Goal: Task Accomplishment & Management: Manage account settings

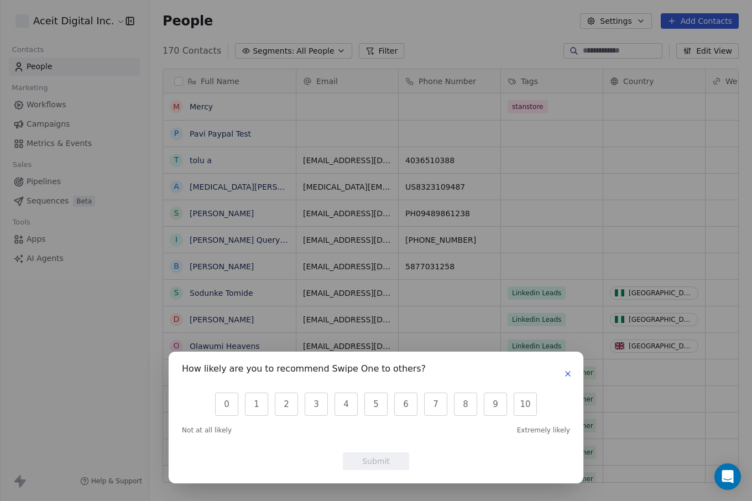
scroll to position [441, 603]
click at [567, 372] on icon "button" at bounding box center [567, 373] width 9 height 9
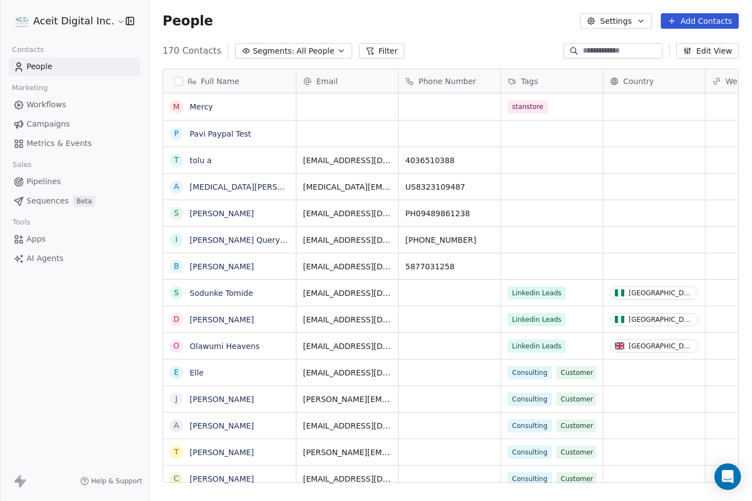
click at [685, 23] on button "Add Contacts" at bounding box center [700, 20] width 78 height 15
click at [669, 45] on span "Create new contact" at bounding box center [703, 45] width 76 height 12
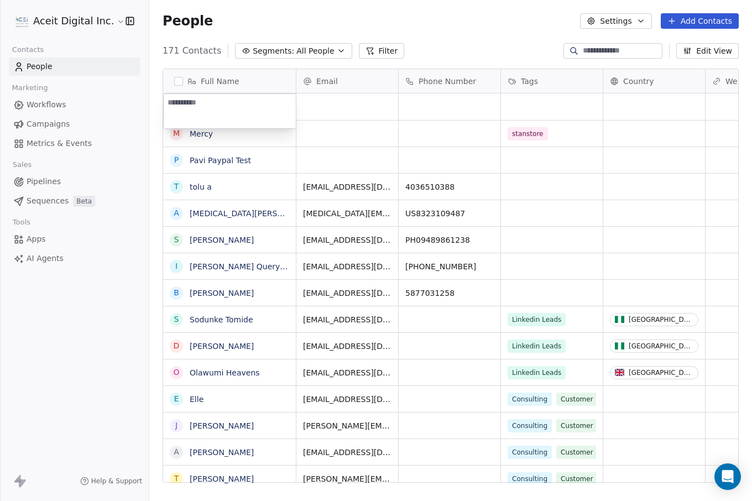
click at [36, 101] on html "Aceit Digital Inc. Contacts People Marketing Workflows Campaigns Metrics & Even…" at bounding box center [376, 250] width 752 height 501
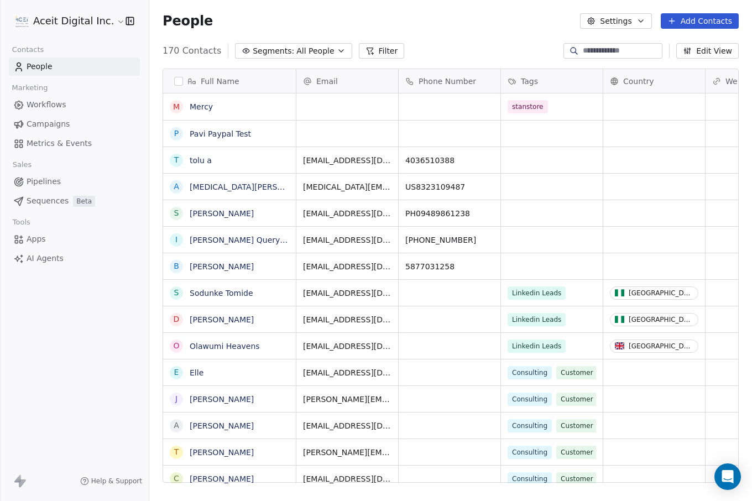
click at [47, 241] on link "Apps" at bounding box center [74, 239] width 131 height 18
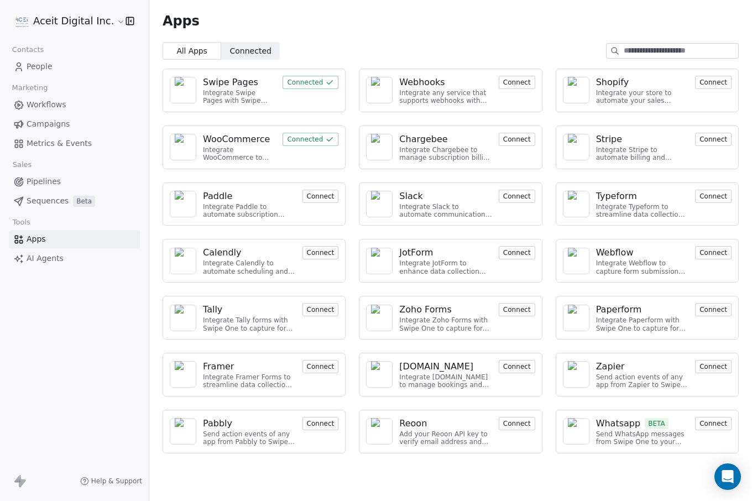
click at [714, 422] on button "Connect" at bounding box center [713, 423] width 36 height 13
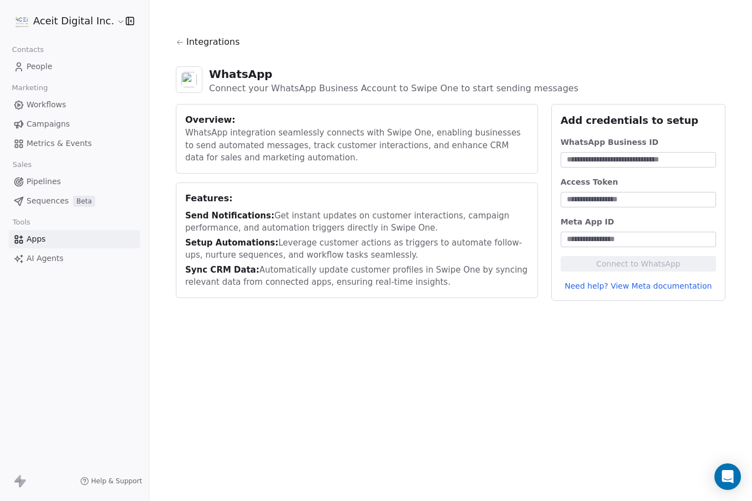
click at [603, 159] on input at bounding box center [638, 159] width 151 height 11
click at [646, 284] on link "Need help? View Meta documentation" at bounding box center [638, 285] width 155 height 11
click at [613, 162] on input at bounding box center [638, 159] width 151 height 11
paste input "**********"
type input "**********"
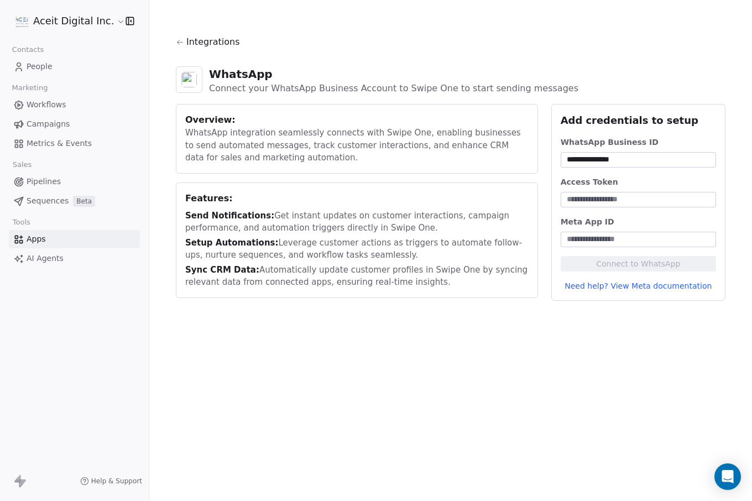
click at [620, 199] on input at bounding box center [638, 199] width 151 height 11
paste input "**********"
click at [589, 237] on input at bounding box center [638, 239] width 151 height 11
click at [596, 200] on input "**********" at bounding box center [638, 199] width 151 height 11
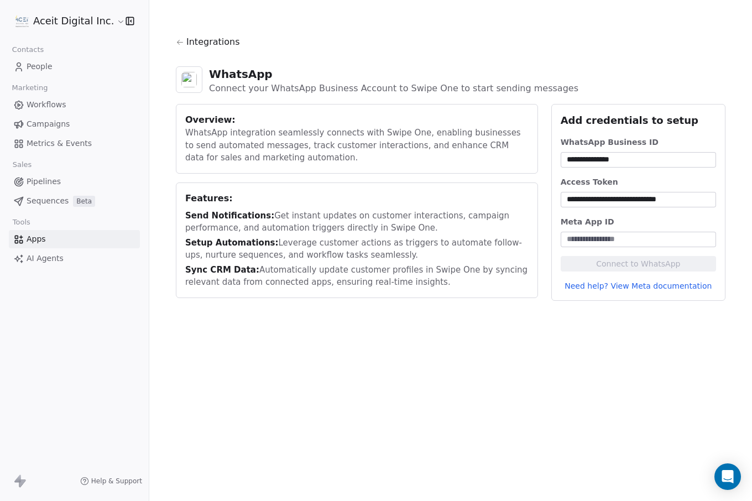
click at [596, 200] on input "**********" at bounding box center [638, 199] width 151 height 11
paste input "**********"
type input "**********"
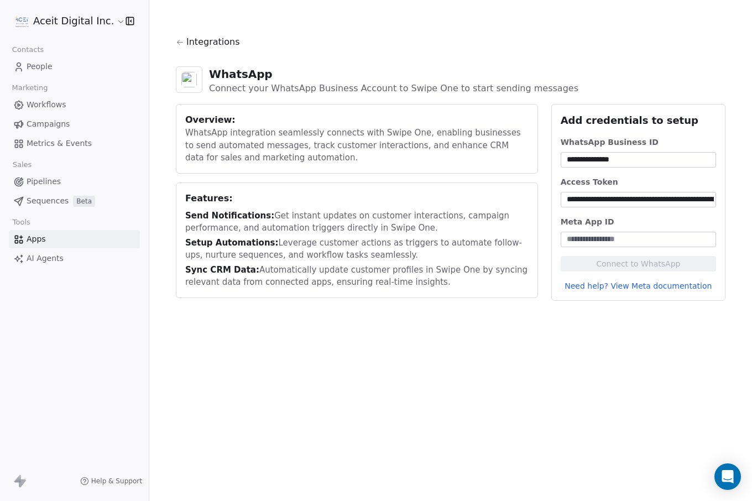
click at [516, 217] on div "Send Notifications: Get instant updates on customer interactions, campaign perf…" at bounding box center [356, 222] width 343 height 25
click at [631, 156] on input "**********" at bounding box center [638, 159] width 151 height 11
paste input
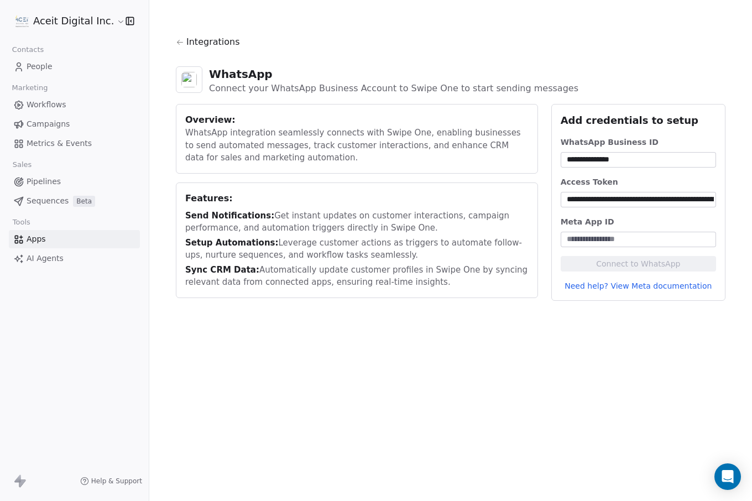
type input "**********"
click at [585, 239] on input at bounding box center [638, 239] width 151 height 11
paste input "**********"
type input "**********"
click at [620, 263] on button "Connect to WhatsApp" at bounding box center [638, 263] width 155 height 15
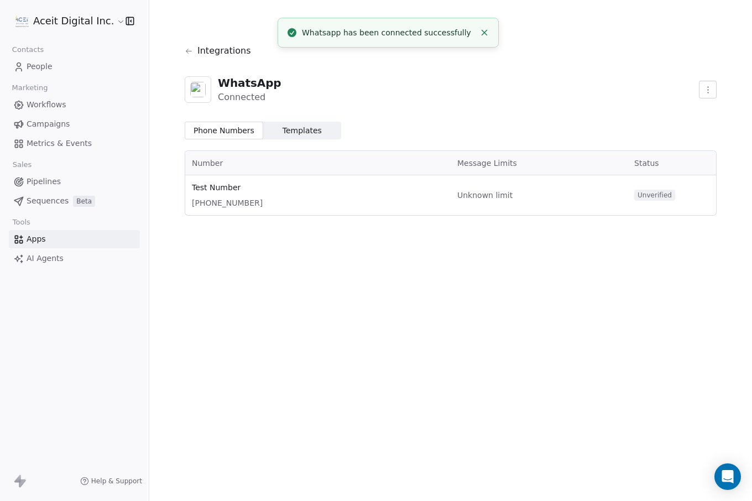
click at [302, 134] on span "Templates" at bounding box center [301, 131] width 39 height 12
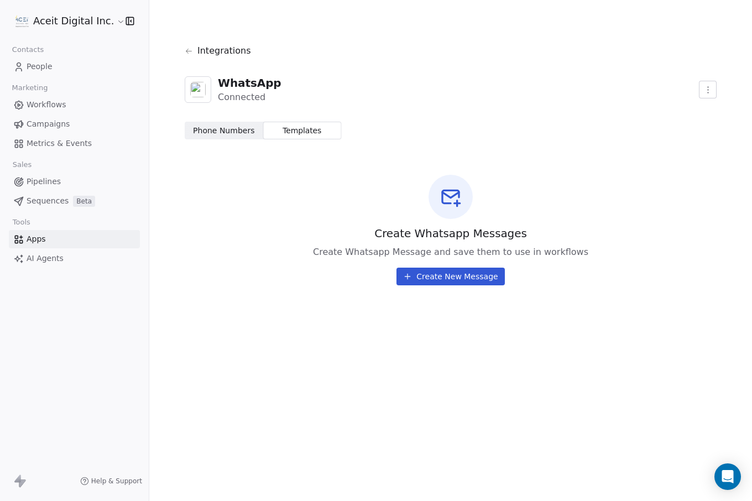
click at [238, 133] on span "Phone Numbers" at bounding box center [223, 131] width 61 height 12
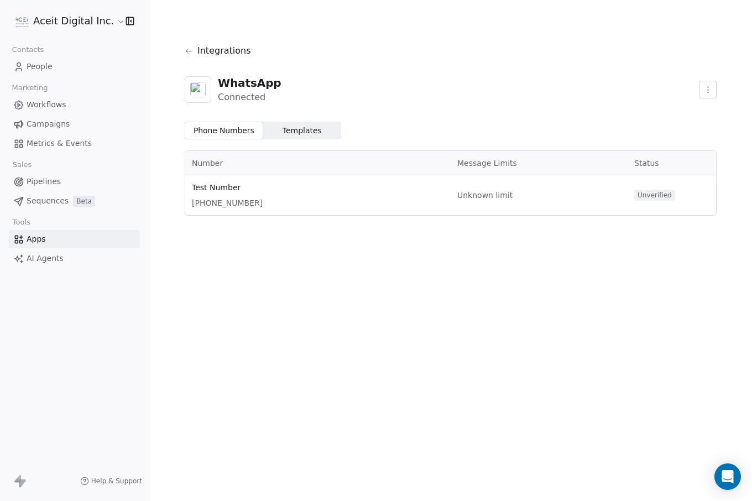
click at [700, 89] on html "Aceit Digital Inc. Contacts People Marketing Workflows Campaigns Metrics & Even…" at bounding box center [376, 250] width 752 height 501
click at [600, 104] on html "Aceit Digital Inc. Contacts People Marketing Workflows Campaigns Metrics & Even…" at bounding box center [376, 250] width 752 height 501
click at [710, 82] on html "Aceit Digital Inc. Contacts People Marketing Workflows Campaigns Metrics & Even…" at bounding box center [376, 250] width 752 height 501
click at [542, 123] on html "Aceit Digital Inc. Contacts People Marketing Workflows Campaigns Metrics & Even…" at bounding box center [376, 250] width 752 height 501
click at [242, 131] on span "Phone Numbers" at bounding box center [223, 131] width 61 height 12
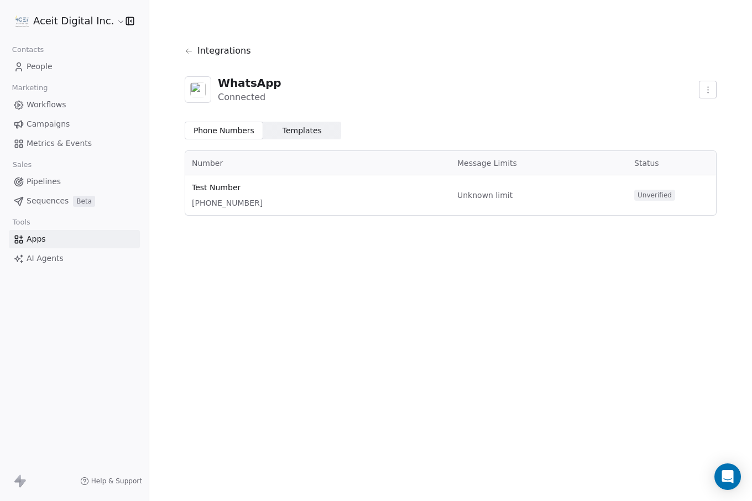
click at [263, 125] on span "Templates Templates" at bounding box center [302, 131] width 78 height 18
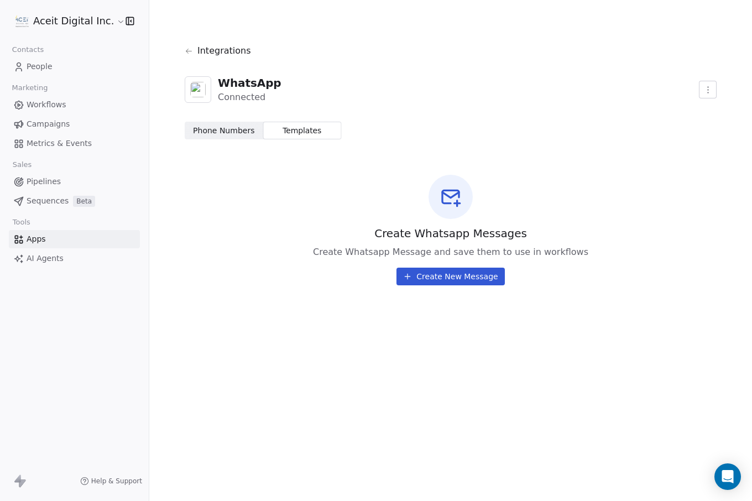
click at [239, 129] on span "Phone Numbers" at bounding box center [223, 131] width 61 height 12
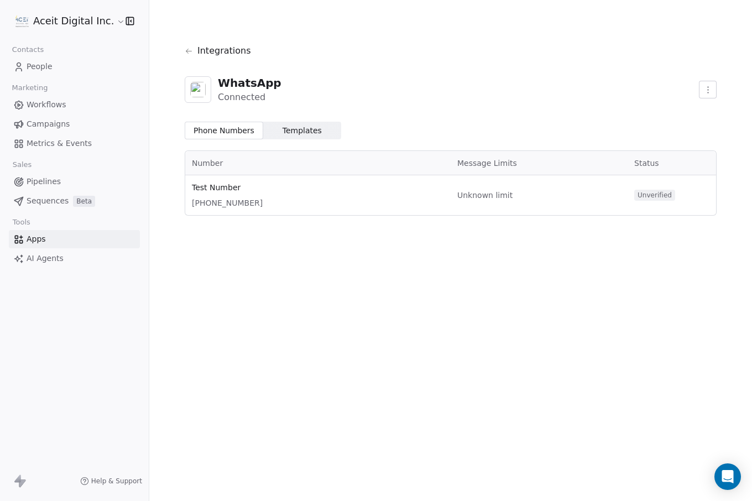
click at [708, 88] on html "Aceit Digital Inc. Contacts People Marketing Workflows Campaigns Metrics & Even…" at bounding box center [376, 250] width 752 height 501
click at [701, 110] on div "Disconnect App" at bounding box center [709, 114] width 74 height 18
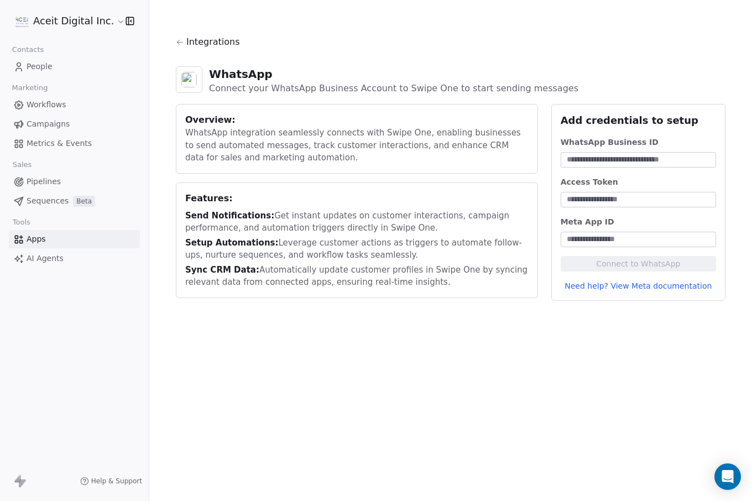
click at [585, 196] on input at bounding box center [638, 199] width 151 height 11
paste input "**********"
type input "**********"
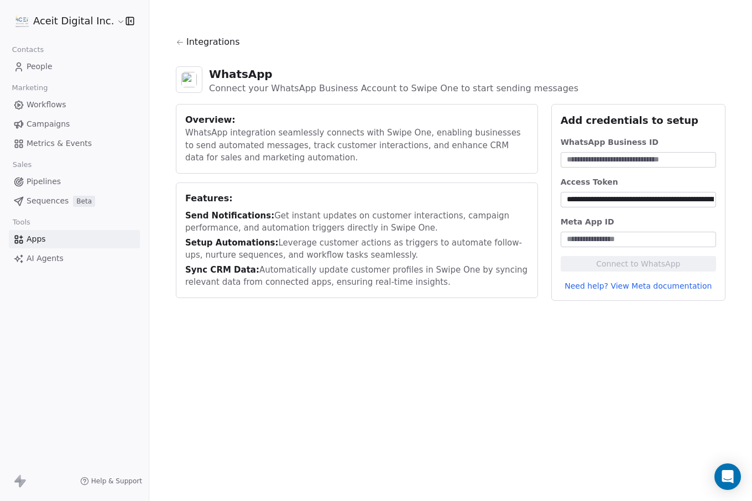
click at [580, 239] on input at bounding box center [638, 239] width 151 height 11
paste input "**********"
type input "**********"
click at [589, 158] on input at bounding box center [638, 159] width 151 height 11
paste input "**********"
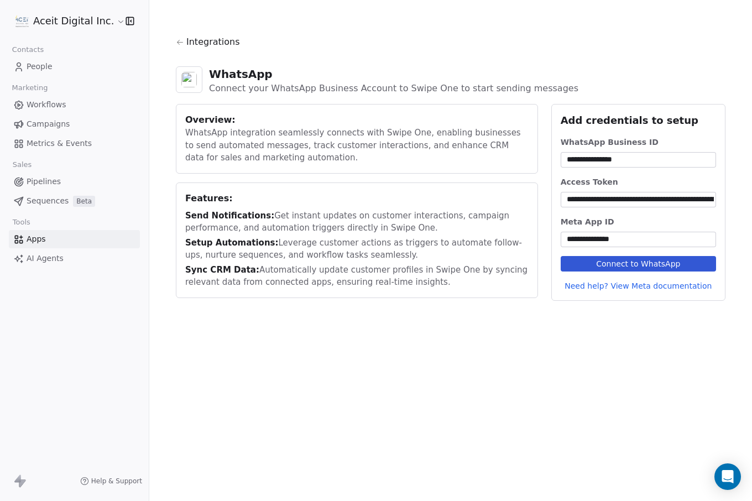
type input "**********"
click at [593, 263] on button "Connect to WhatsApp" at bounding box center [638, 263] width 155 height 15
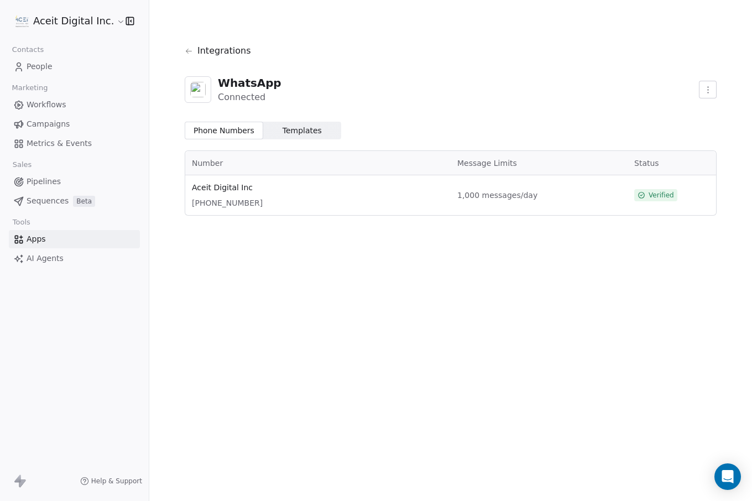
click at [323, 123] on span "Templates Templates" at bounding box center [302, 131] width 78 height 18
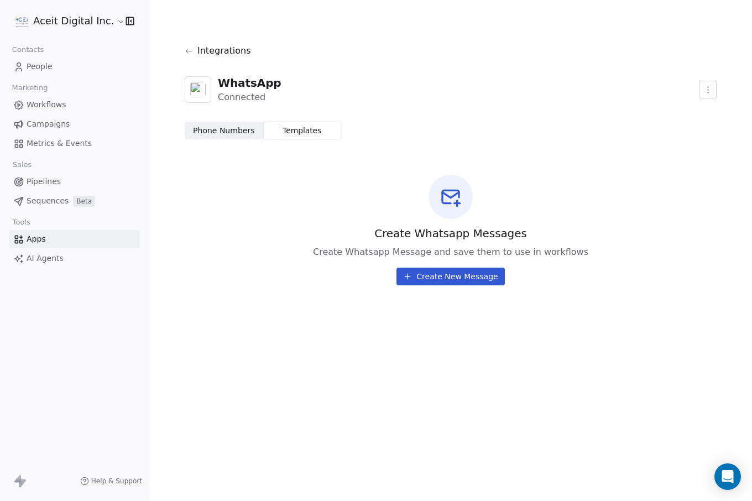
click at [67, 127] on link "Campaigns" at bounding box center [74, 124] width 131 height 18
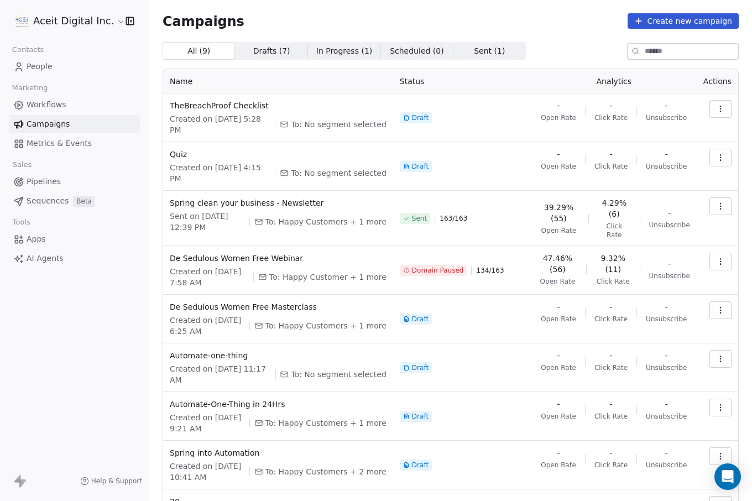
click at [43, 108] on span "Workflows" at bounding box center [47, 105] width 40 height 12
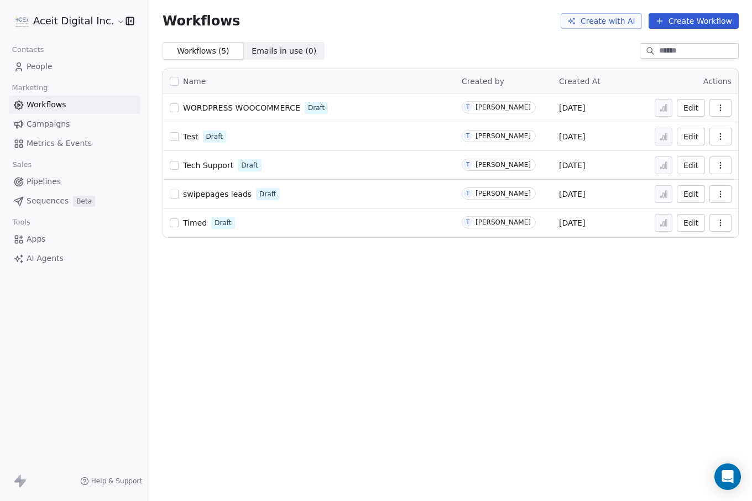
click at [69, 64] on link "People" at bounding box center [74, 66] width 131 height 18
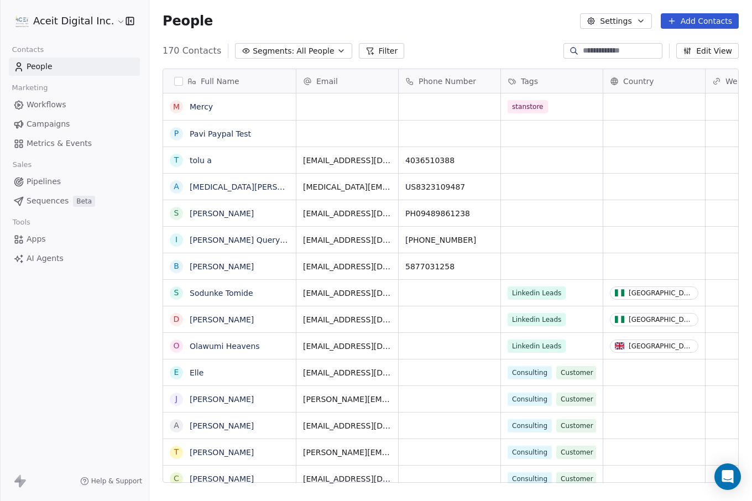
click at [53, 106] on span "Workflows" at bounding box center [47, 105] width 40 height 12
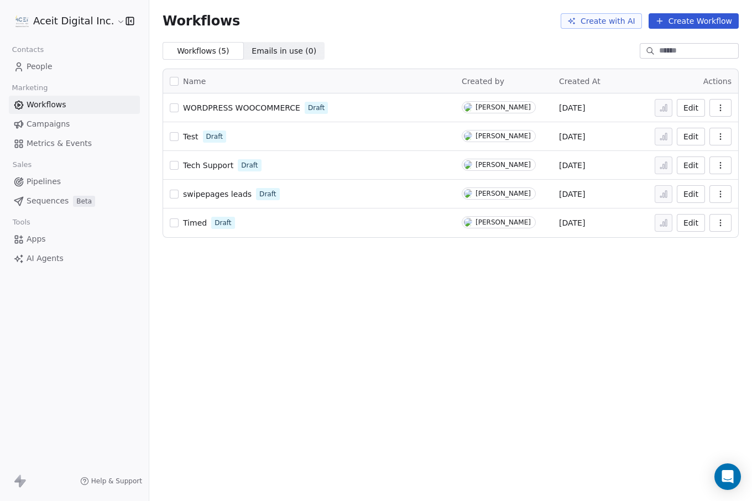
click at [53, 122] on span "Campaigns" at bounding box center [48, 124] width 43 height 12
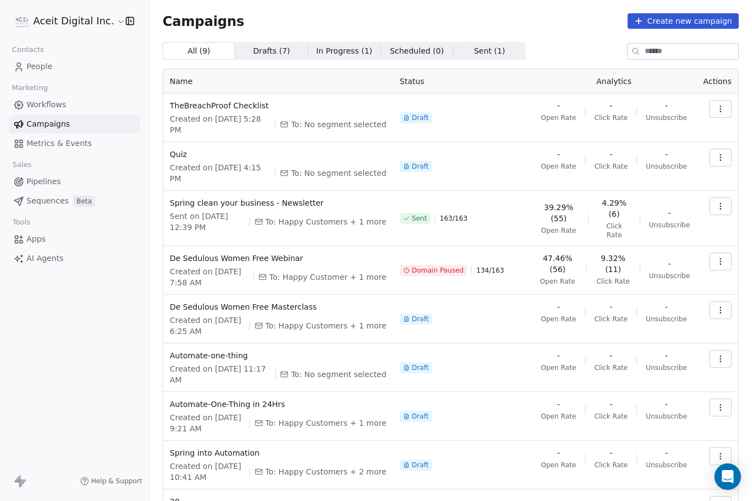
click at [53, 140] on span "Metrics & Events" at bounding box center [59, 144] width 65 height 12
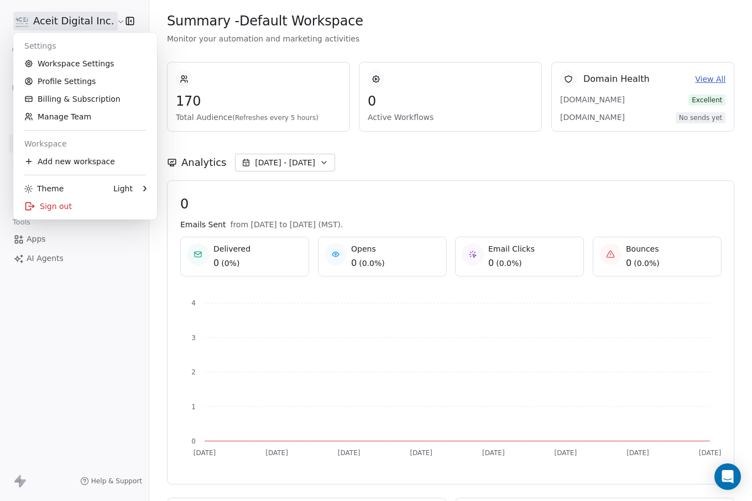
click at [89, 19] on html "Aceit Digital Inc. Contacts People Marketing Workflows Campaigns Metrics & Even…" at bounding box center [376, 250] width 752 height 501
click at [338, 151] on html "Aceit Digital Inc. Contacts People Marketing Workflows Campaigns Metrics & Even…" at bounding box center [376, 250] width 752 height 501
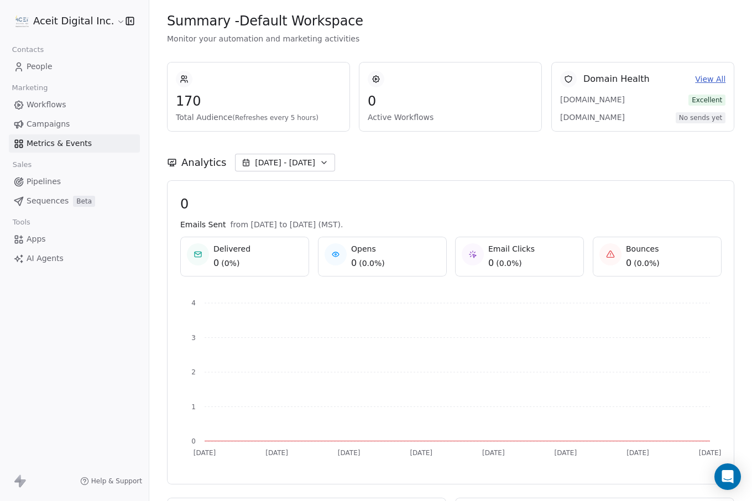
click at [77, 185] on link "Pipelines" at bounding box center [74, 181] width 131 height 18
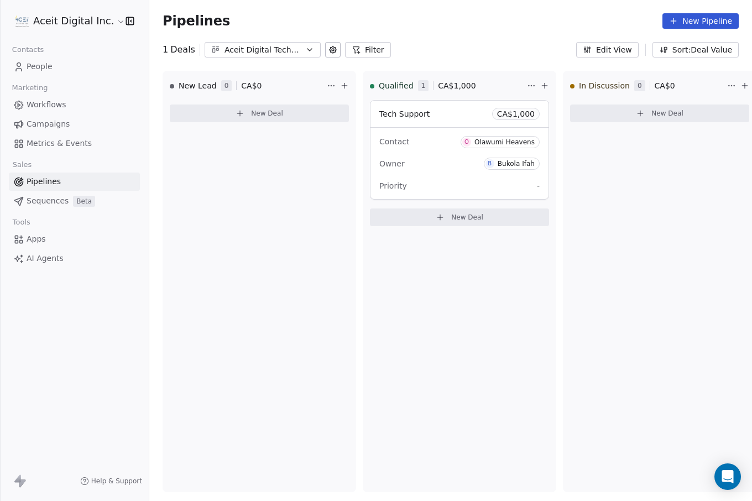
click at [41, 119] on span "Campaigns" at bounding box center [48, 124] width 43 height 12
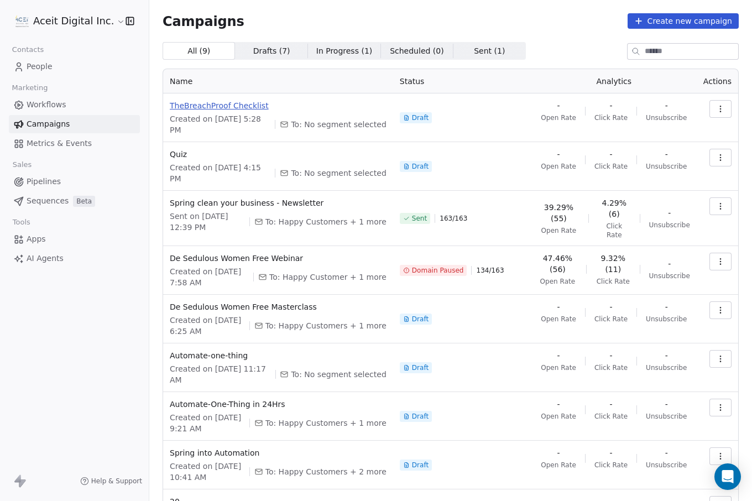
click at [245, 103] on span "TheBreachProof Checklist" at bounding box center [278, 105] width 217 height 11
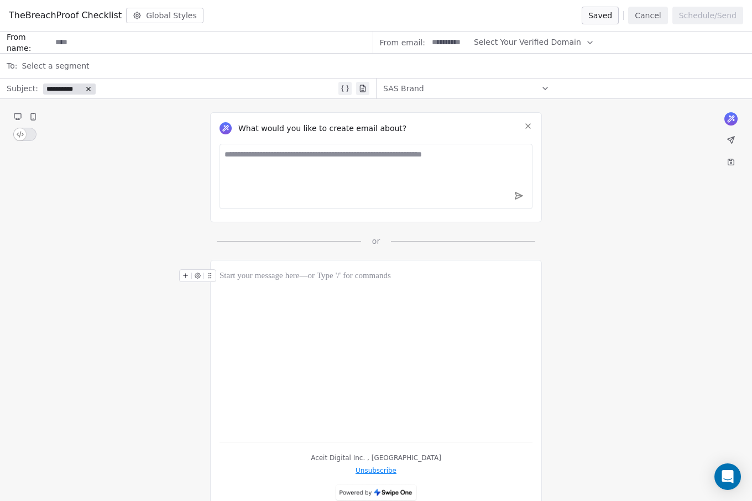
click at [498, 42] on span "Select Your Verified Domain" at bounding box center [527, 42] width 107 height 12
click at [499, 65] on span "@[DOMAIN_NAME]" at bounding box center [526, 69] width 90 height 11
click at [502, 43] on span "@[DOMAIN_NAME]" at bounding box center [510, 42] width 72 height 12
click at [445, 42] on input at bounding box center [449, 42] width 43 height 20
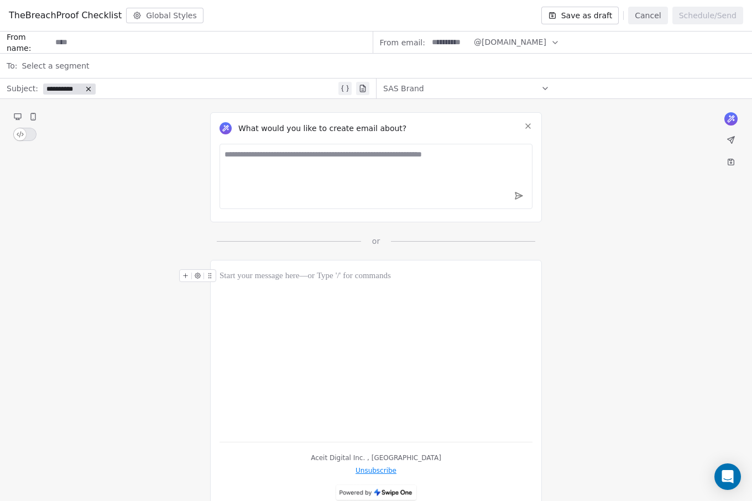
click at [445, 42] on input at bounding box center [449, 42] width 43 height 20
click at [386, 69] on div "Select a segment" at bounding box center [384, 66] width 724 height 24
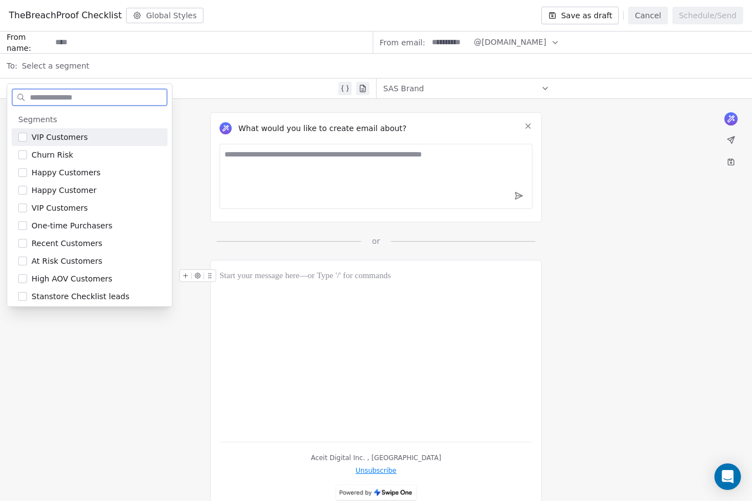
click at [441, 45] on input at bounding box center [449, 42] width 43 height 20
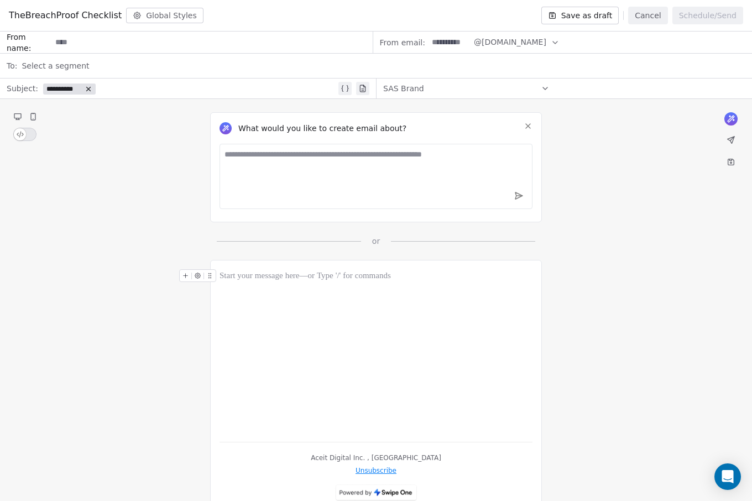
click at [61, 66] on span "Select a segment" at bounding box center [55, 65] width 67 height 11
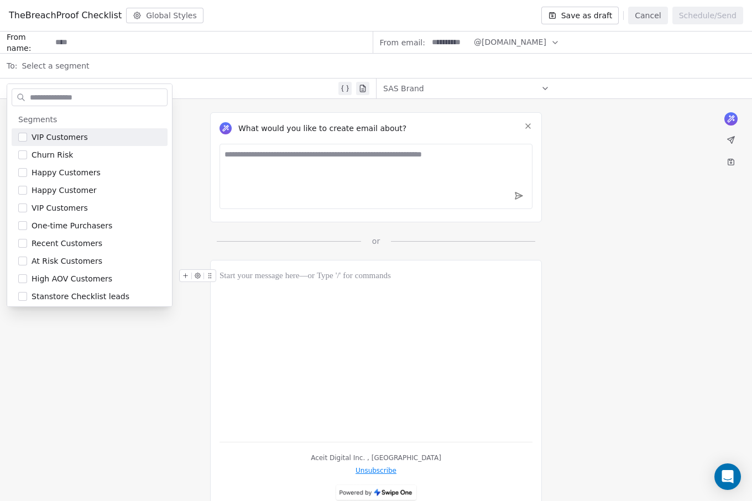
click at [222, 76] on div "Select a segment" at bounding box center [384, 66] width 724 height 24
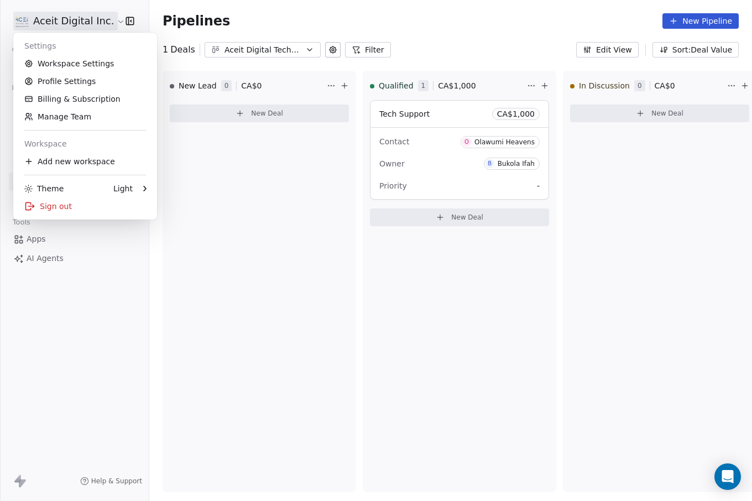
click at [82, 26] on html "Aceit Digital Inc. Contacts People Marketing Workflows Campaigns Metrics & Even…" at bounding box center [376, 250] width 752 height 501
click at [73, 65] on link "Workspace Settings" at bounding box center [85, 64] width 135 height 18
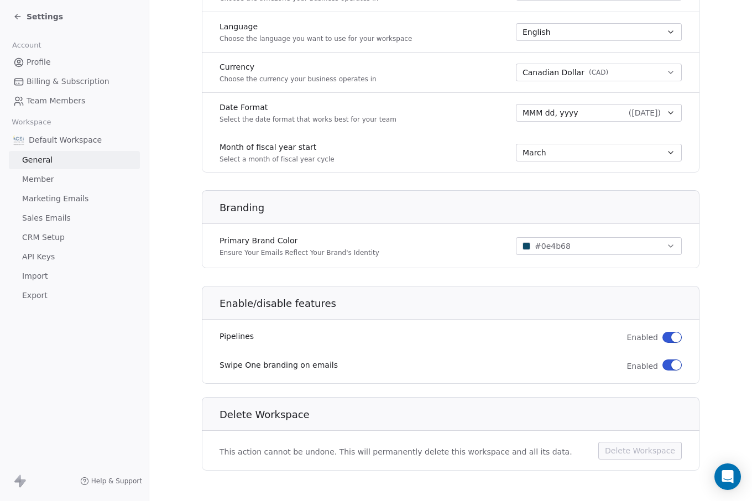
scroll to position [532, 0]
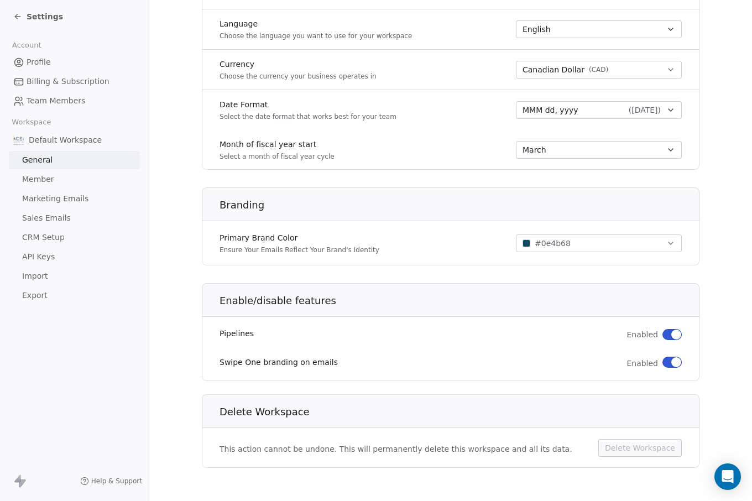
click at [36, 257] on span "API Keys" at bounding box center [38, 257] width 33 height 12
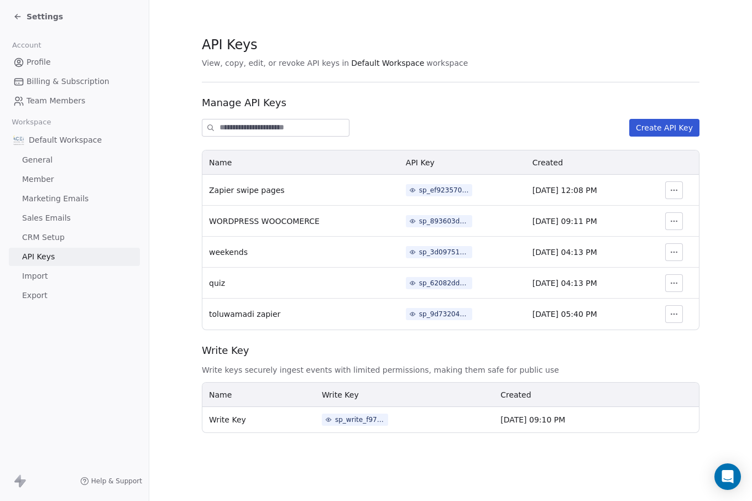
click at [48, 271] on link "Import" at bounding box center [74, 276] width 131 height 18
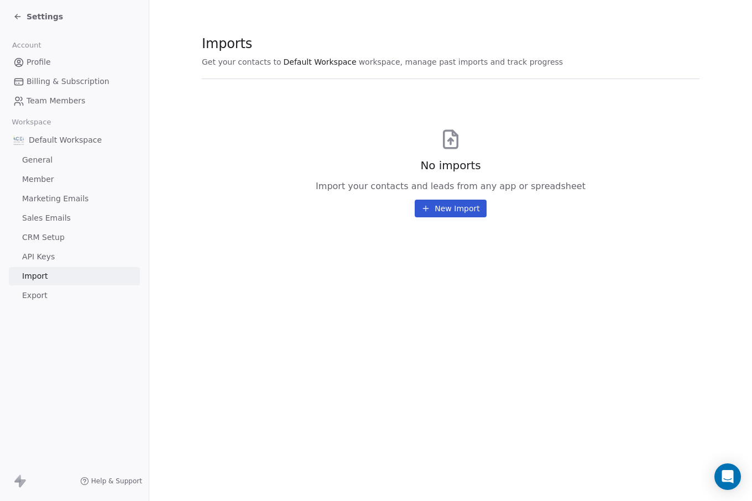
click at [46, 258] on span "API Keys" at bounding box center [38, 257] width 33 height 12
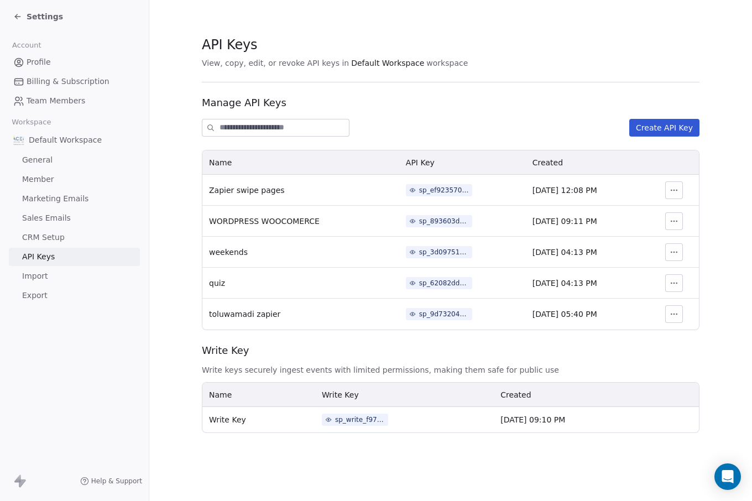
click at [41, 267] on link "Import" at bounding box center [74, 276] width 131 height 18
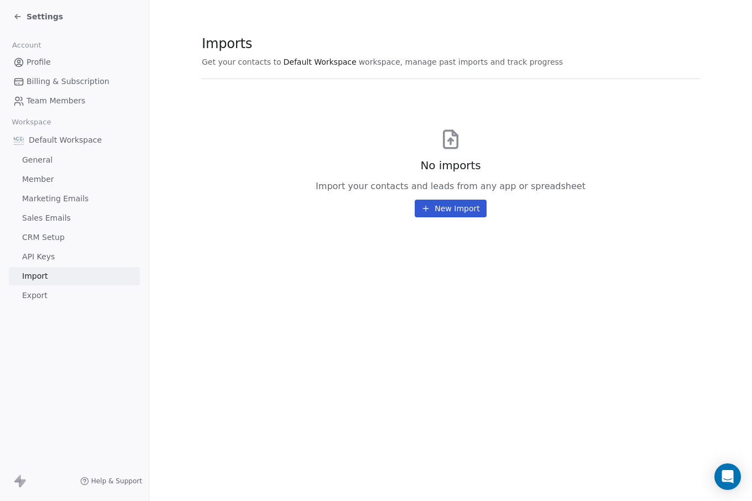
click at [41, 240] on span "CRM Setup" at bounding box center [43, 238] width 43 height 12
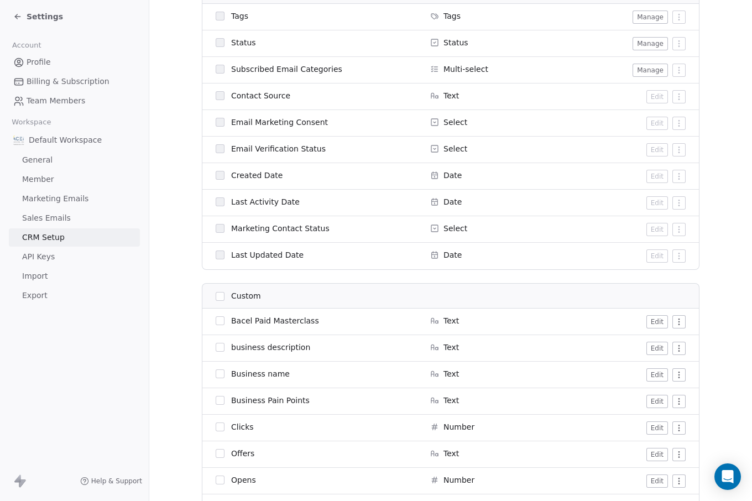
scroll to position [810, 0]
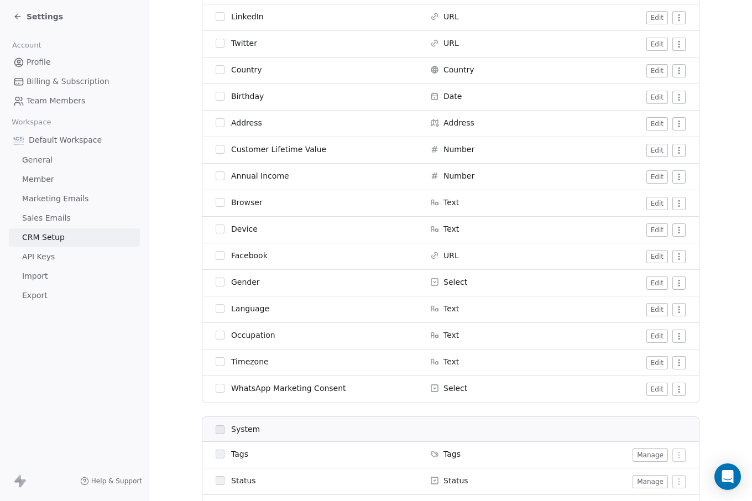
click at [54, 207] on link "Marketing Emails" at bounding box center [74, 199] width 131 height 18
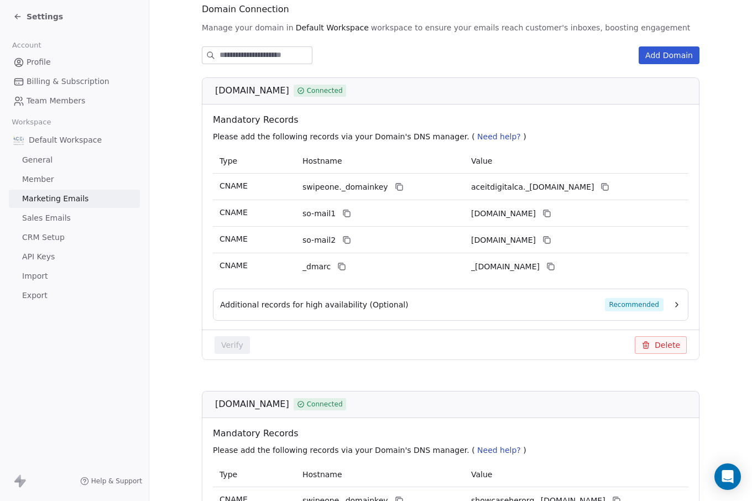
click at [69, 97] on span "Team Members" at bounding box center [56, 101] width 59 height 12
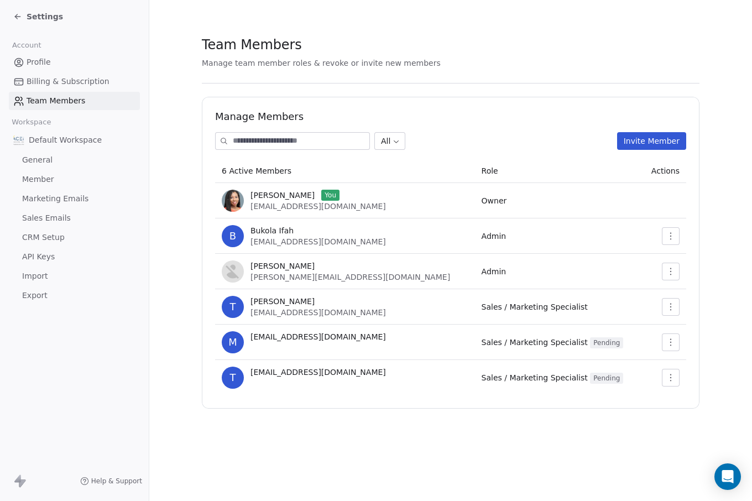
click at [666, 308] on icon "button" at bounding box center [670, 306] width 9 height 9
click at [681, 344] on div "Remove Member" at bounding box center [705, 349] width 79 height 18
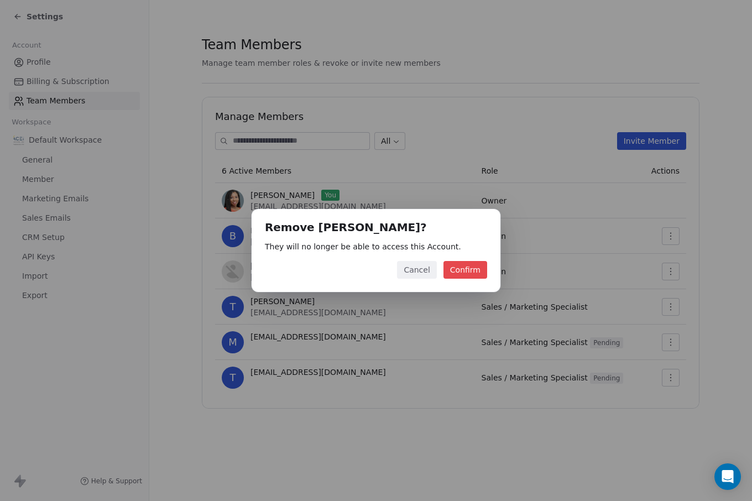
click at [467, 264] on button "Confirm" at bounding box center [465, 270] width 44 height 18
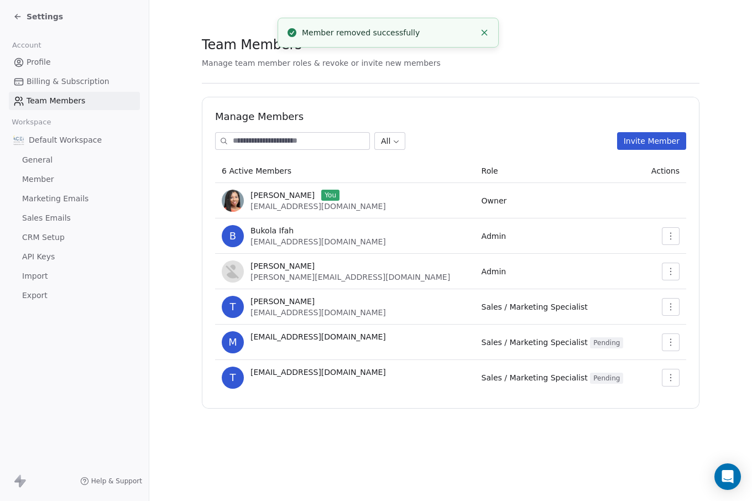
click at [672, 339] on icon "button" at bounding box center [670, 342] width 9 height 9
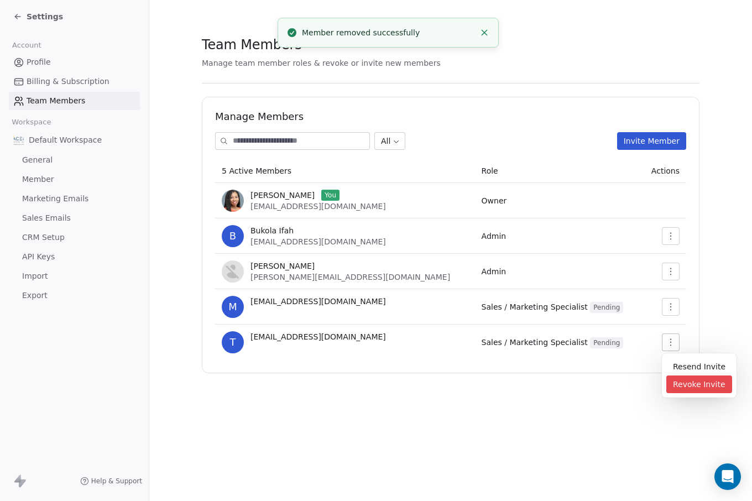
click at [683, 382] on div "Revoke Invite" at bounding box center [699, 384] width 66 height 18
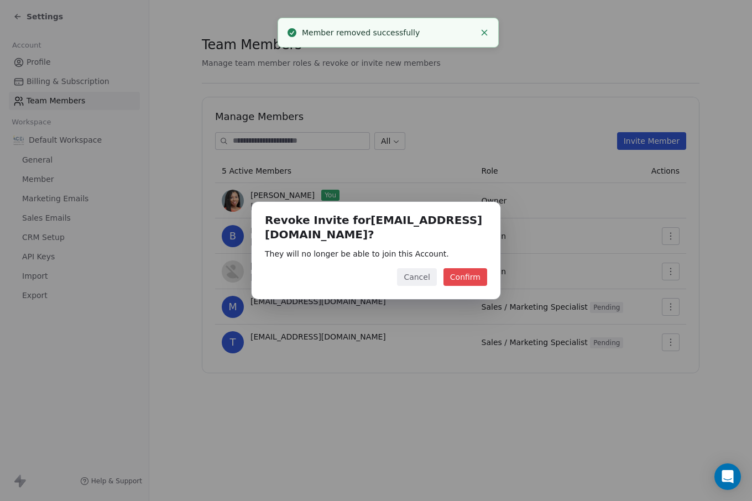
click at [458, 269] on button "Confirm" at bounding box center [465, 277] width 44 height 18
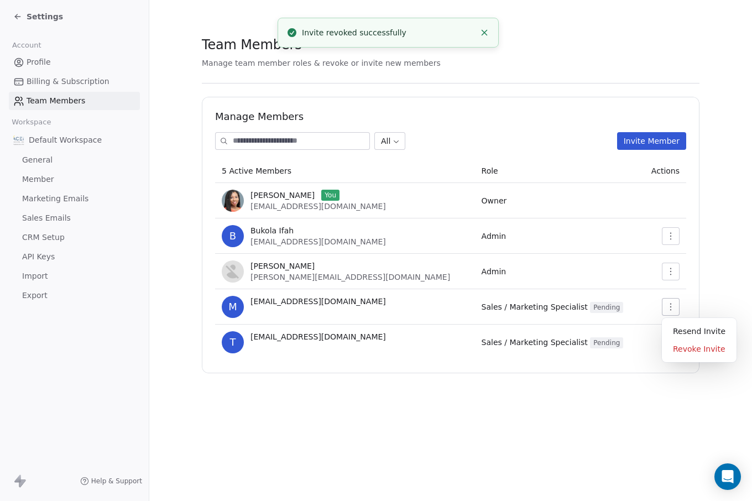
click at [666, 306] on icon "button" at bounding box center [670, 306] width 9 height 9
click at [679, 344] on div "Revoke Invite" at bounding box center [699, 349] width 66 height 18
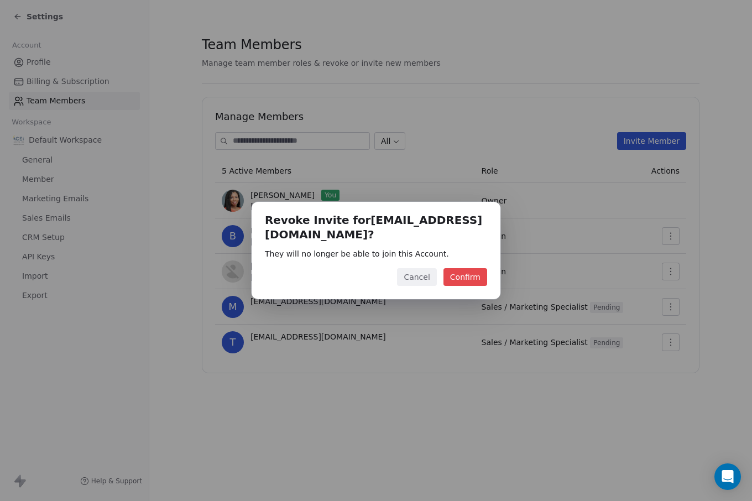
click at [478, 268] on button "Confirm" at bounding box center [465, 277] width 44 height 18
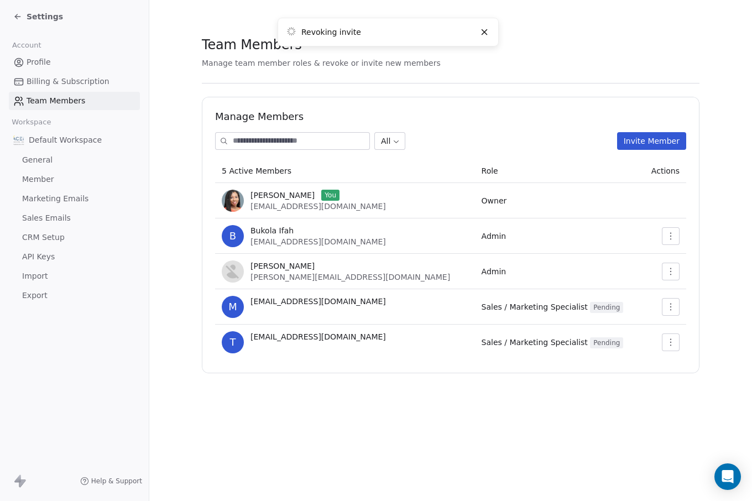
click at [52, 214] on span "Sales Emails" at bounding box center [46, 218] width 49 height 12
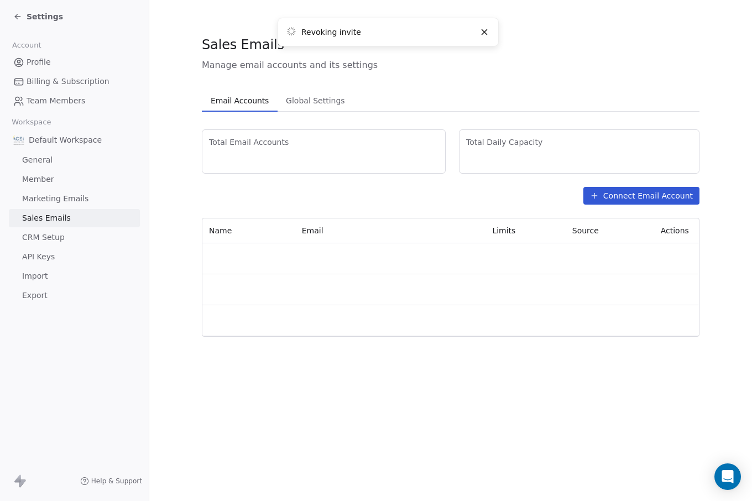
click at [49, 197] on span "Marketing Emails" at bounding box center [55, 199] width 66 height 12
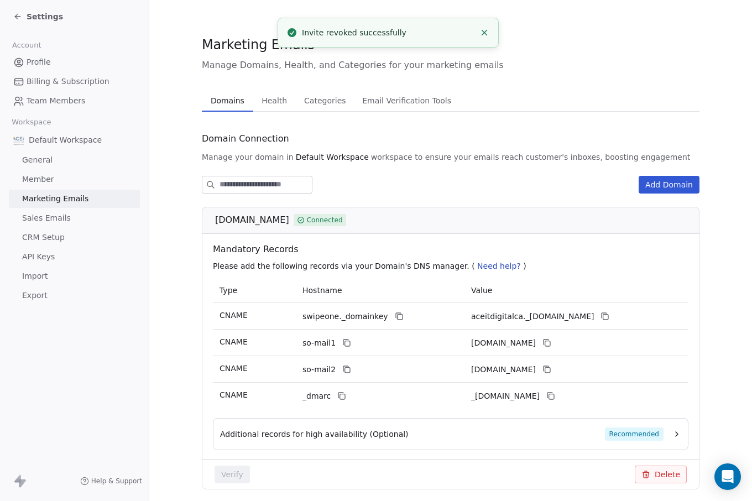
click at [44, 179] on span "Member" at bounding box center [38, 180] width 32 height 12
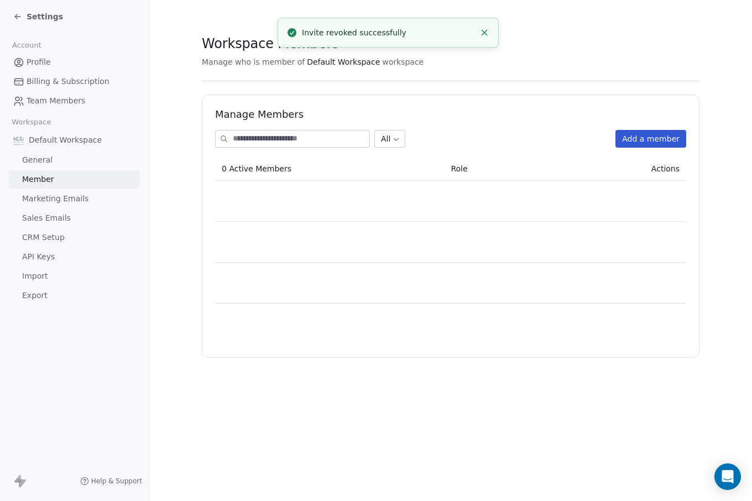
click at [46, 198] on span "Marketing Emails" at bounding box center [55, 199] width 66 height 12
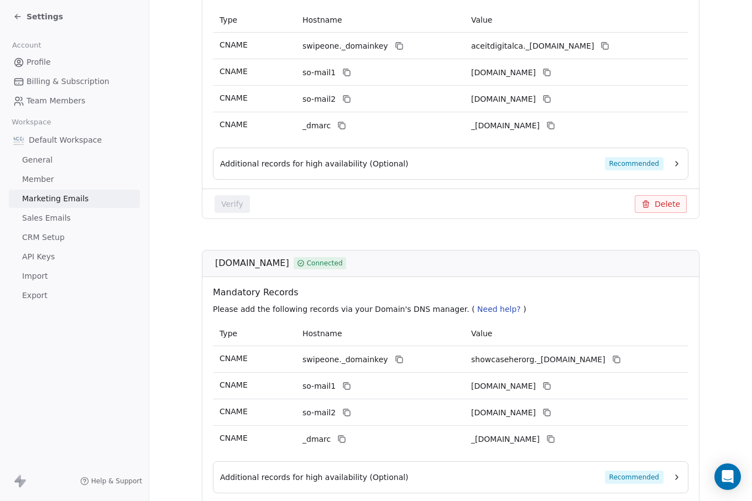
scroll to position [355, 0]
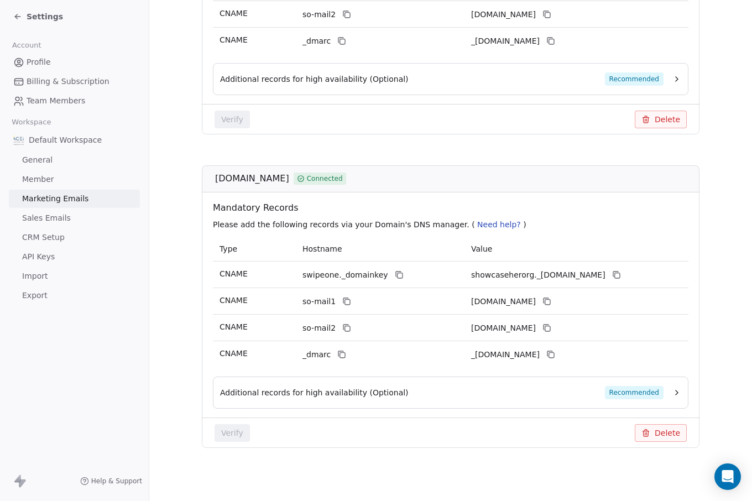
click at [667, 430] on button "Delete" at bounding box center [661, 433] width 52 height 18
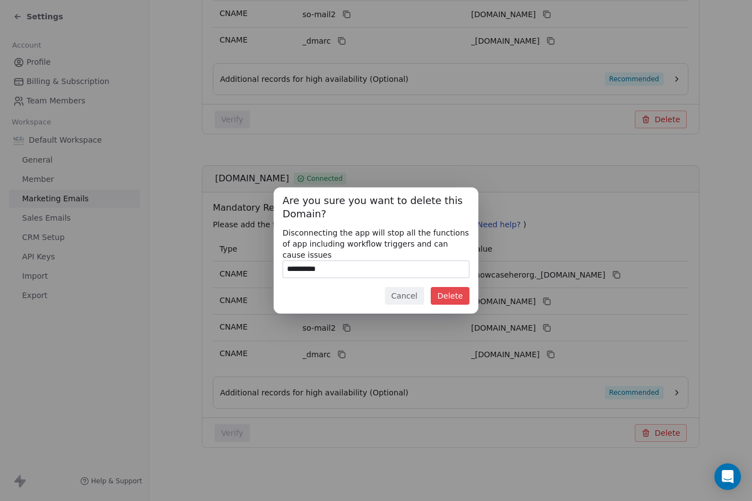
type input "**********"
click at [460, 300] on button "Delete" at bounding box center [450, 296] width 39 height 18
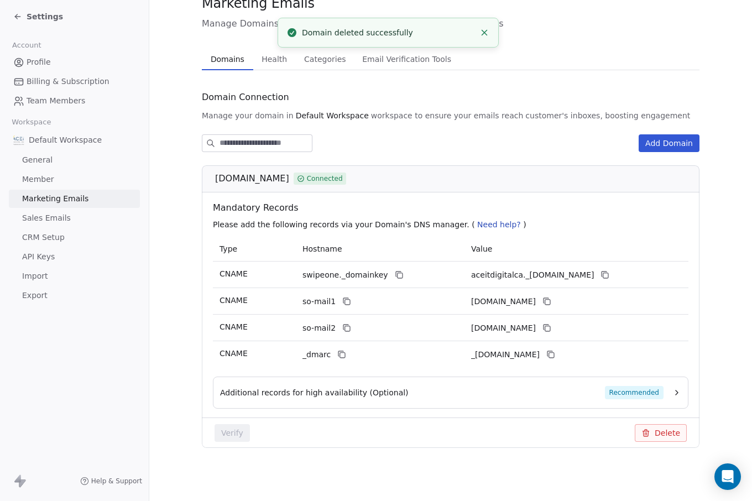
scroll to position [0, 0]
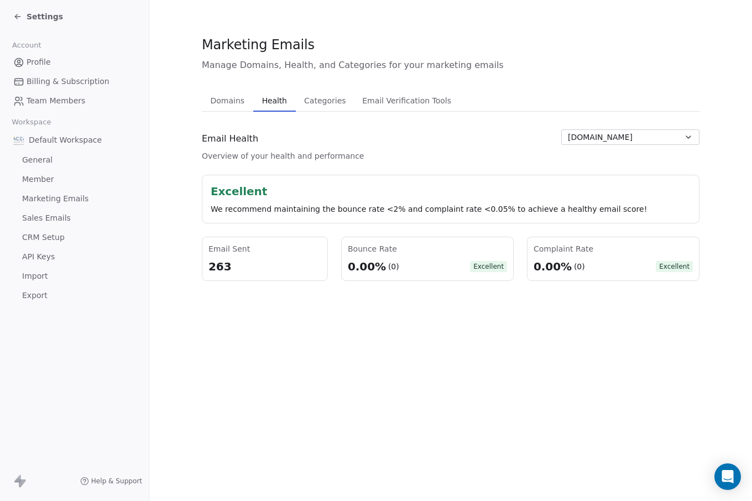
click at [281, 102] on span "Health" at bounding box center [275, 100] width 34 height 15
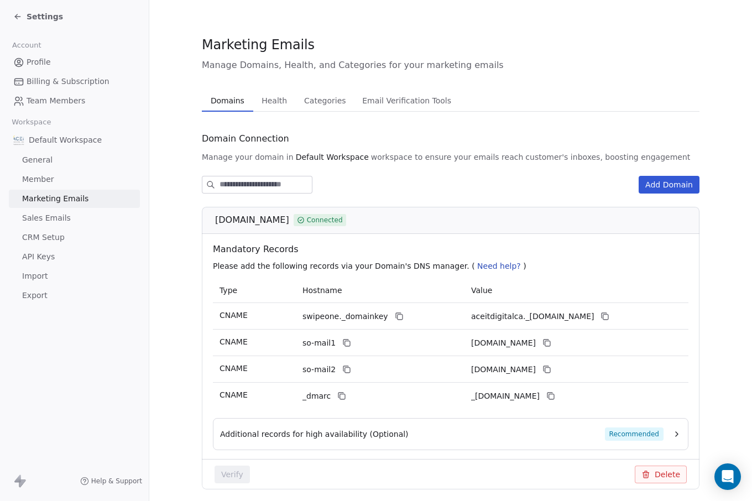
click at [233, 106] on span "Domains" at bounding box center [227, 100] width 43 height 15
click at [655, 184] on button "Add Domain" at bounding box center [668, 185] width 61 height 18
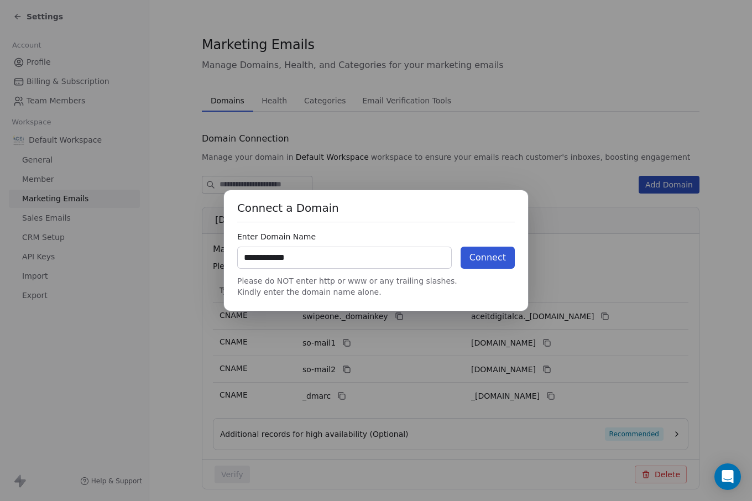
type input "**********"
click at [484, 262] on button "Connect" at bounding box center [487, 258] width 54 height 22
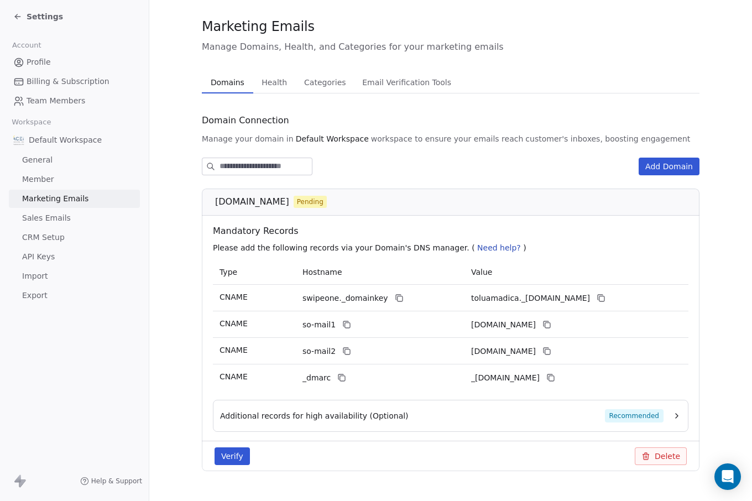
scroll to position [12, 0]
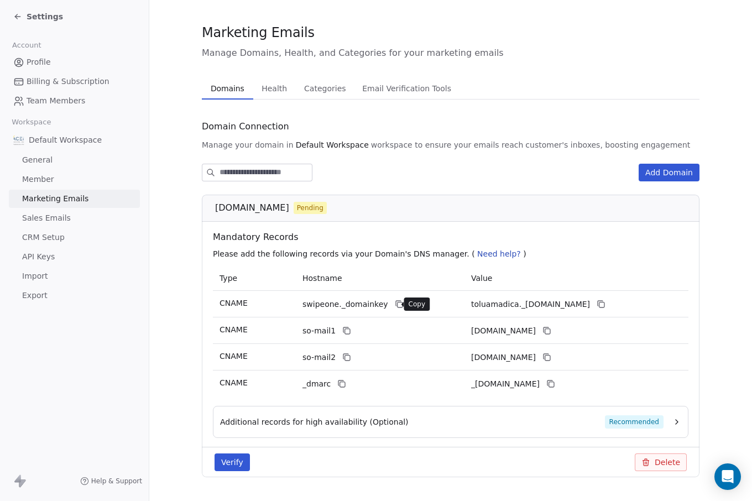
click at [397, 303] on icon at bounding box center [399, 304] width 5 height 5
click at [605, 301] on icon at bounding box center [600, 304] width 9 height 9
click at [345, 331] on icon at bounding box center [347, 331] width 5 height 5
click at [551, 328] on icon at bounding box center [546, 330] width 9 height 9
click at [348, 359] on icon at bounding box center [347, 357] width 5 height 5
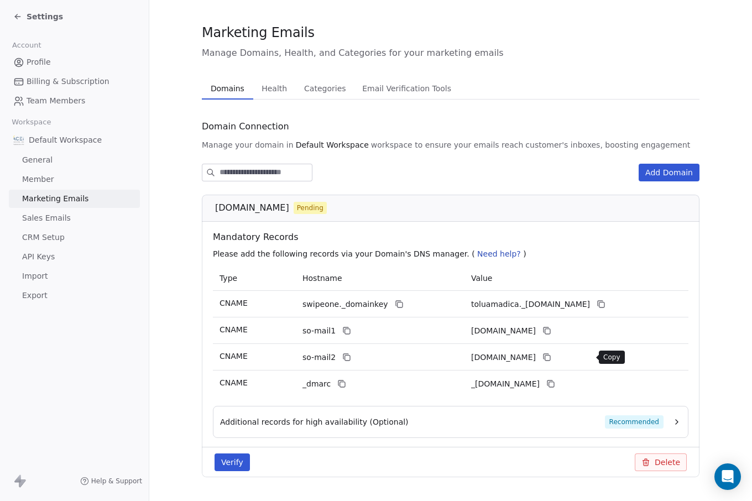
click at [550, 355] on icon at bounding box center [547, 357] width 5 height 5
click at [342, 384] on icon at bounding box center [341, 383] width 9 height 9
click at [555, 385] on icon at bounding box center [550, 383] width 9 height 9
click at [672, 423] on icon "button" at bounding box center [676, 421] width 9 height 9
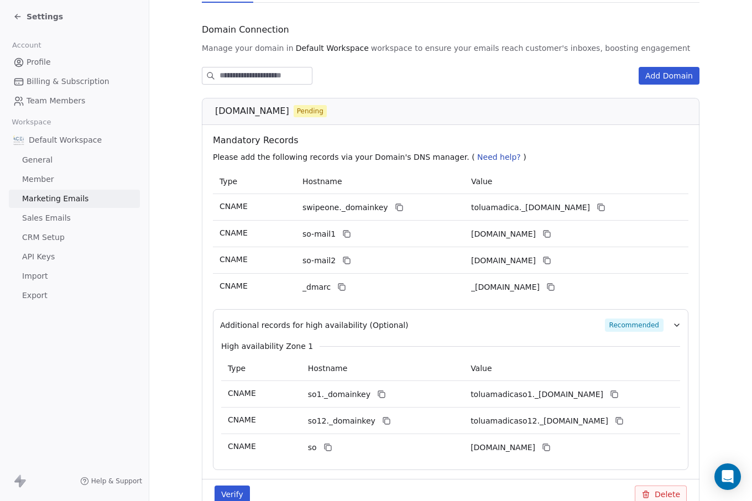
scroll to position [113, 0]
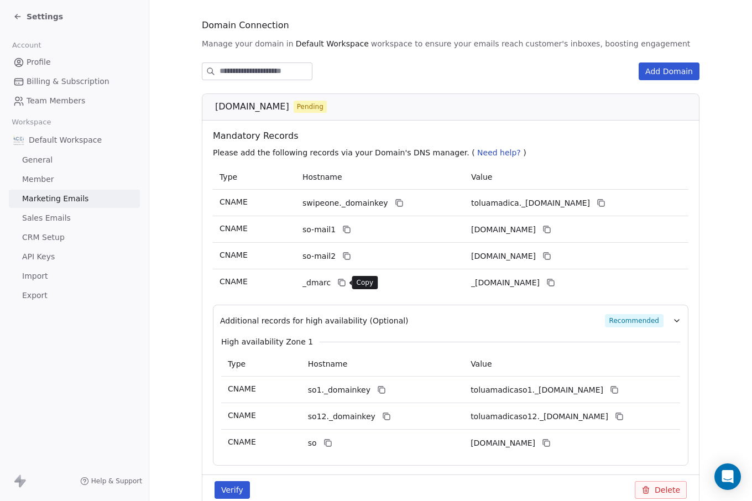
click at [344, 282] on icon at bounding box center [341, 282] width 9 height 9
click at [555, 282] on icon at bounding box center [550, 282] width 9 height 9
click at [341, 281] on icon at bounding box center [341, 282] width 9 height 9
click at [377, 390] on icon at bounding box center [381, 389] width 9 height 9
click at [619, 389] on icon at bounding box center [614, 389] width 9 height 9
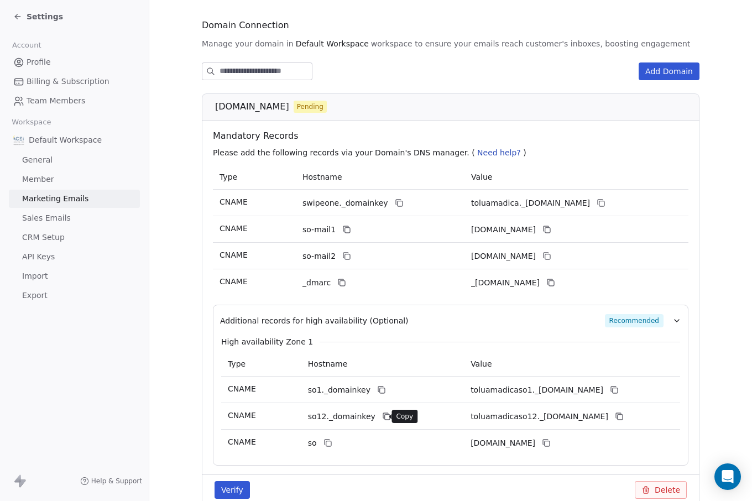
click at [382, 412] on icon at bounding box center [386, 416] width 9 height 9
click at [622, 415] on icon at bounding box center [619, 417] width 5 height 5
click at [326, 443] on icon at bounding box center [328, 443] width 5 height 5
click at [551, 445] on icon at bounding box center [546, 442] width 9 height 9
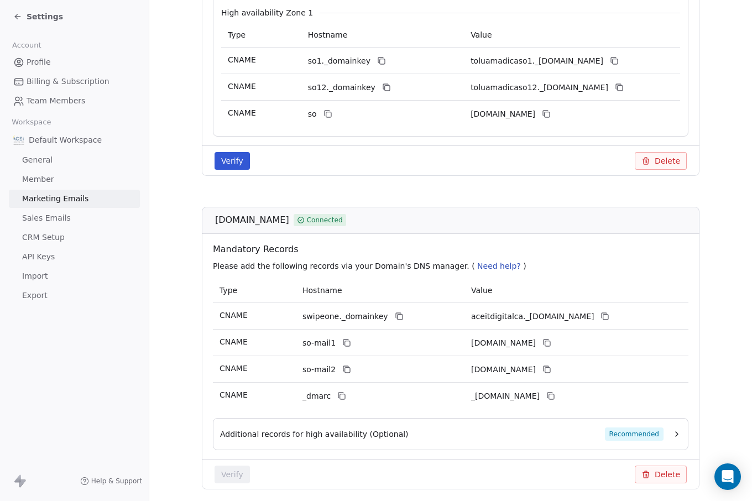
scroll to position [484, 0]
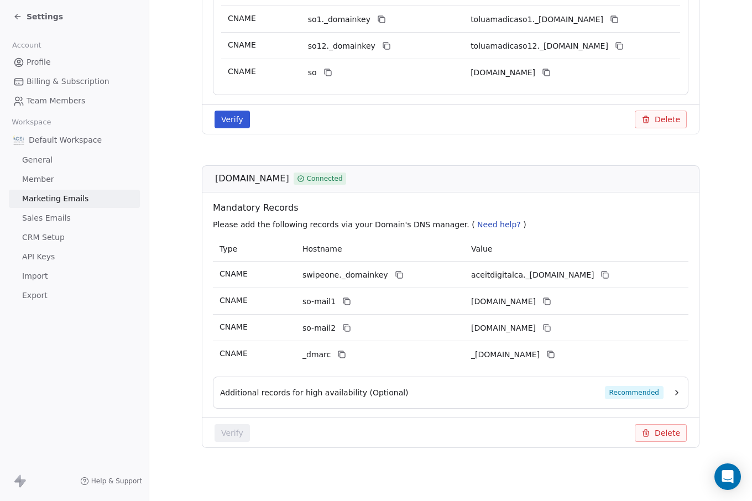
click at [230, 114] on button "Verify" at bounding box center [231, 120] width 35 height 18
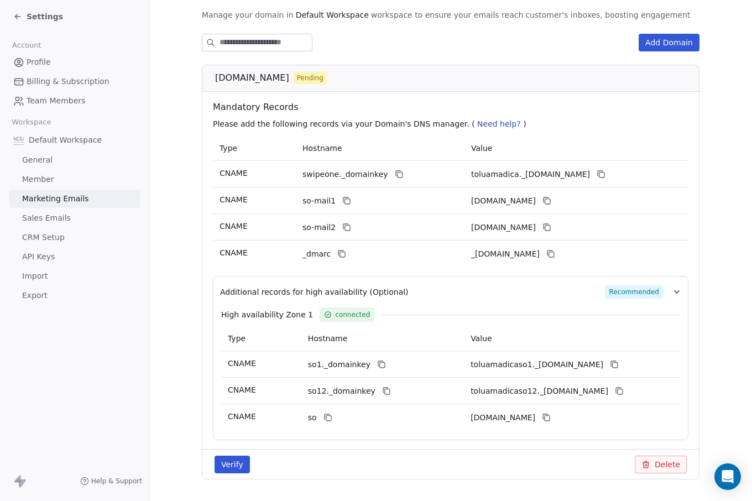
scroll to position [156, 0]
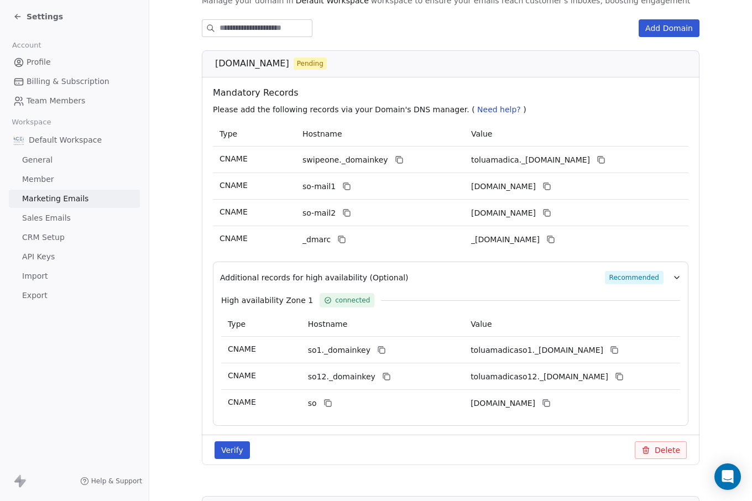
click at [237, 451] on button "Verify" at bounding box center [231, 450] width 35 height 18
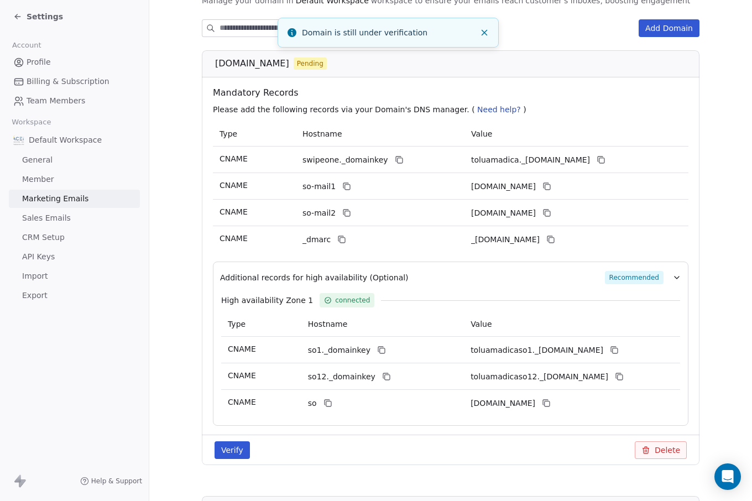
click at [236, 453] on button "Verify" at bounding box center [231, 450] width 35 height 18
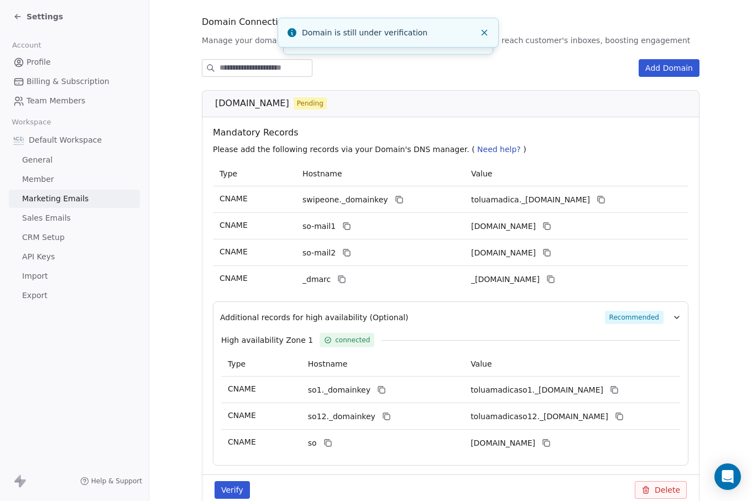
scroll to position [88, 0]
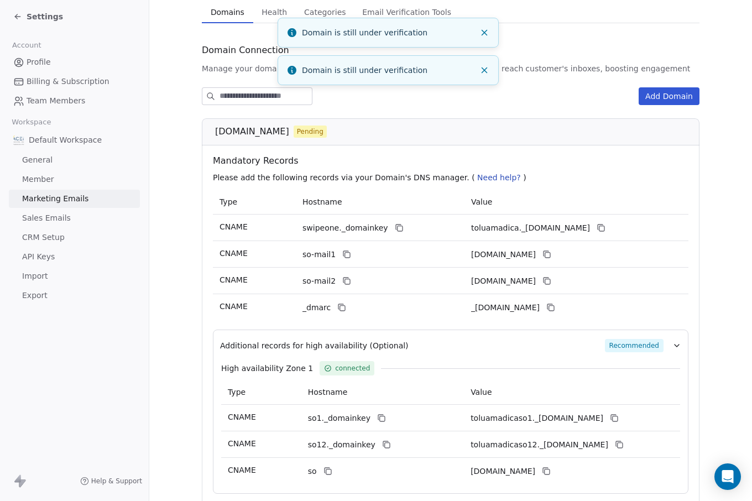
click at [482, 39] on button "Close toast" at bounding box center [484, 32] width 14 height 14
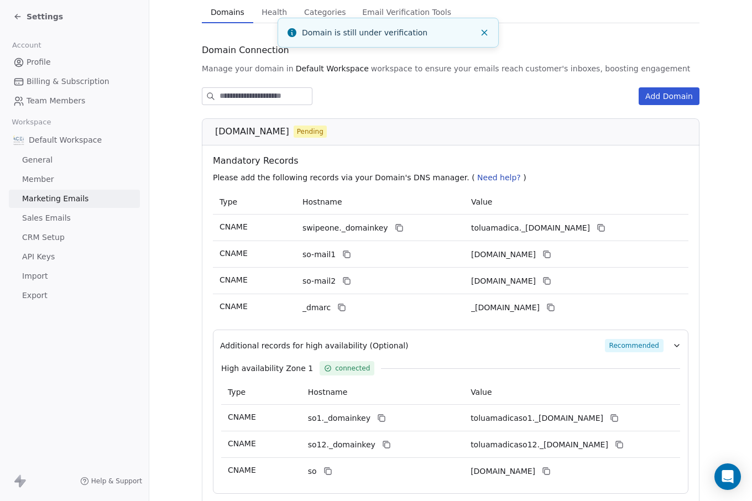
click at [484, 30] on icon "Close toast" at bounding box center [484, 33] width 10 height 10
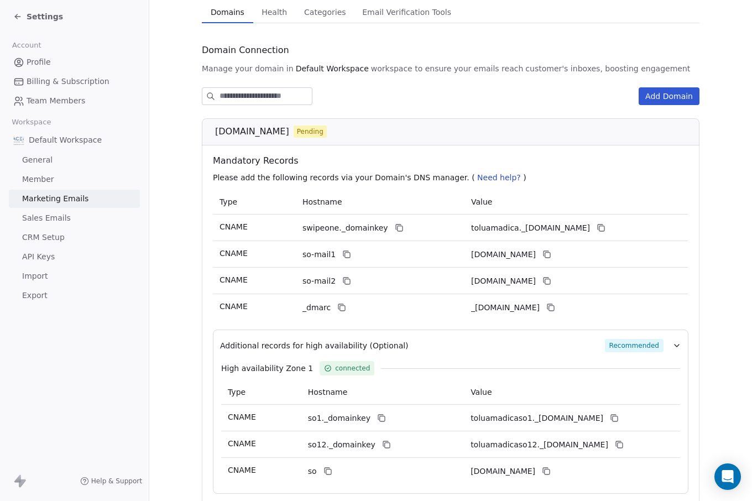
click at [400, 8] on span "Email Verification Tools" at bounding box center [407, 11] width 98 height 15
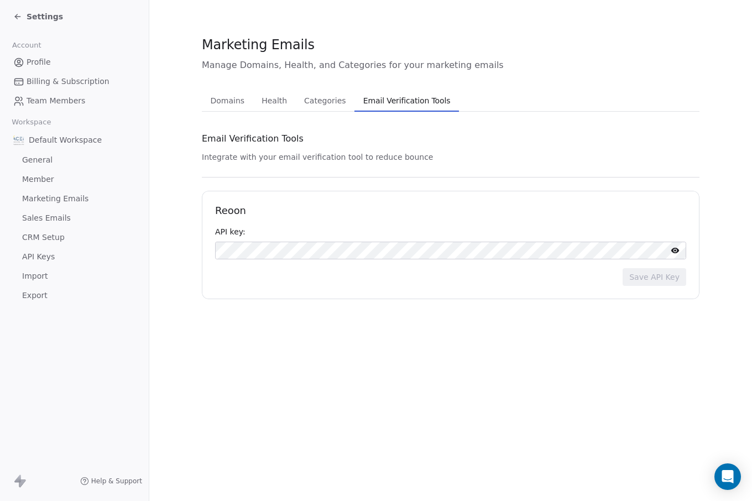
click at [317, 107] on span "Categories" at bounding box center [325, 100] width 50 height 15
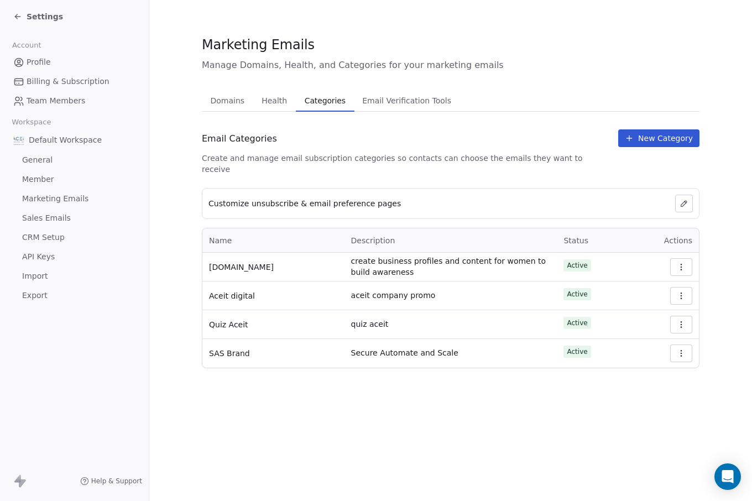
click at [23, 16] on div "Settings" at bounding box center [38, 16] width 50 height 11
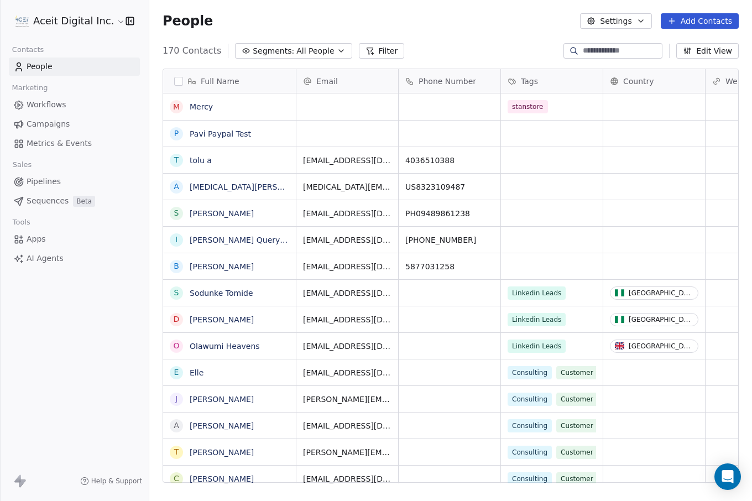
scroll to position [441, 603]
click at [45, 106] on span "Workflows" at bounding box center [47, 105] width 40 height 12
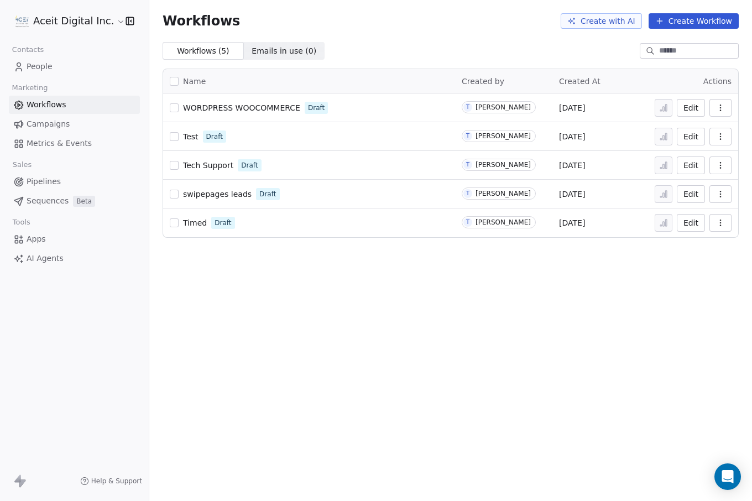
click at [34, 182] on span "Pipelines" at bounding box center [44, 182] width 34 height 12
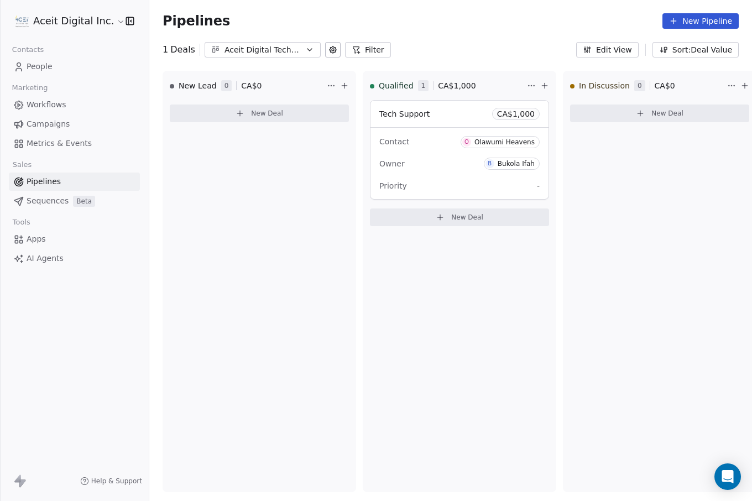
click at [44, 200] on span "Sequences" at bounding box center [48, 201] width 42 height 12
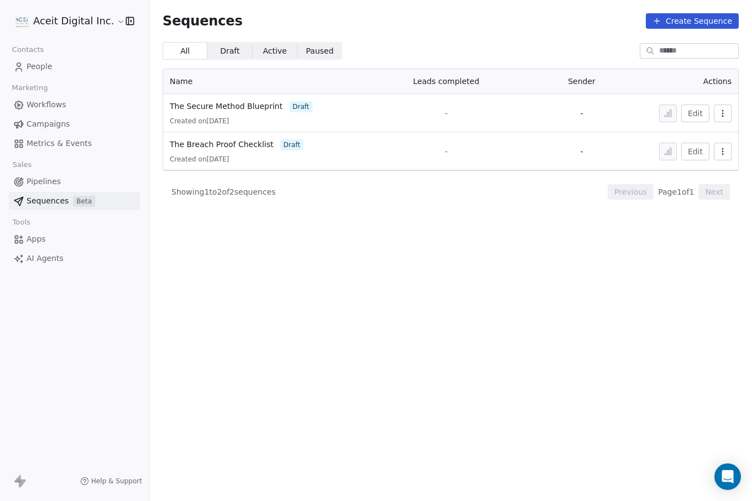
click at [47, 187] on span "Pipelines" at bounding box center [44, 182] width 34 height 12
